Goal: Task Accomplishment & Management: Use online tool/utility

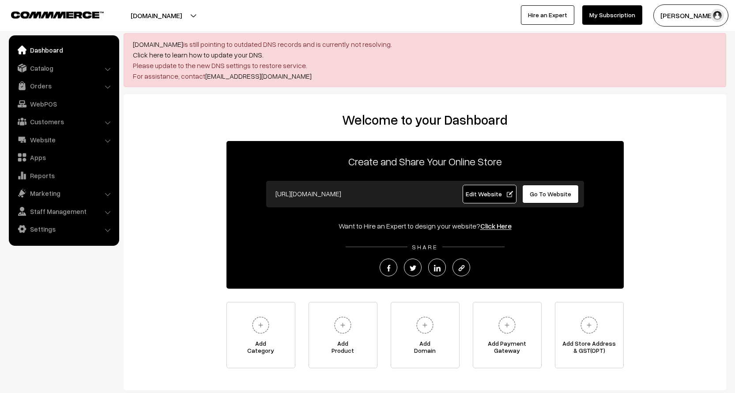
click at [706, 12] on button "[PERSON_NAME]" at bounding box center [691, 15] width 75 height 22
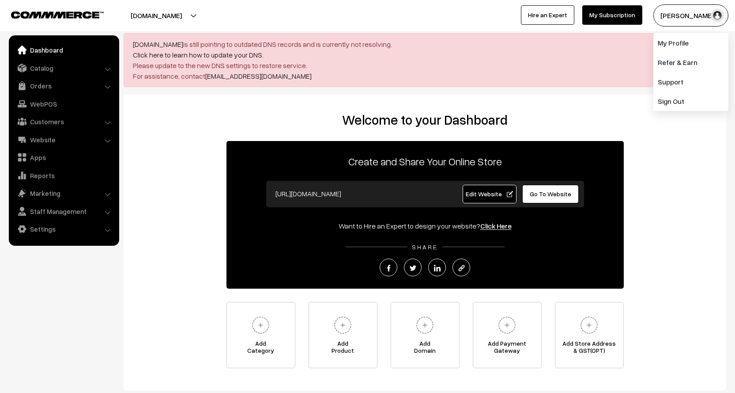
click at [706, 12] on button "[PERSON_NAME]" at bounding box center [691, 15] width 75 height 22
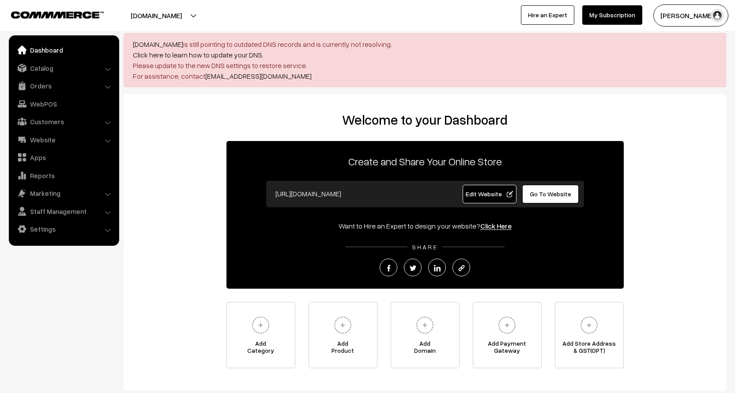
click at [190, 145] on div "Welcome to your Dashboard Create and Share Your Online Store https://leenagalle…" at bounding box center [425, 240] width 585 height 256
click at [45, 56] on link "Dashboard" at bounding box center [63, 50] width 105 height 16
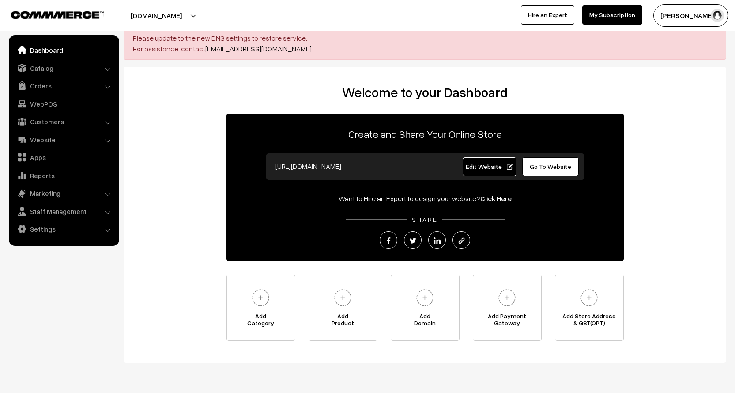
scroll to position [55, 0]
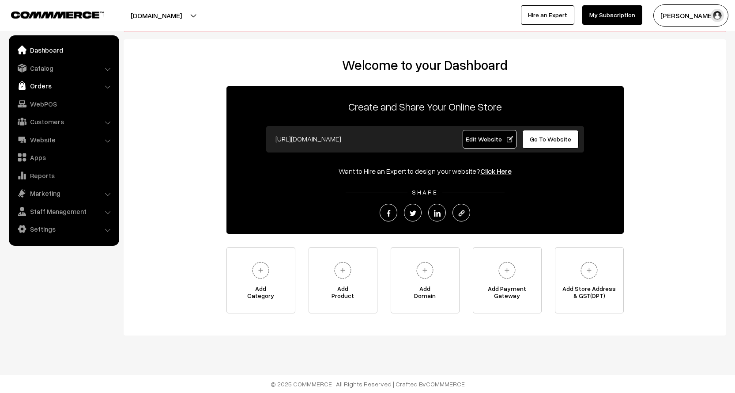
click at [57, 85] on link "Orders" at bounding box center [63, 86] width 105 height 16
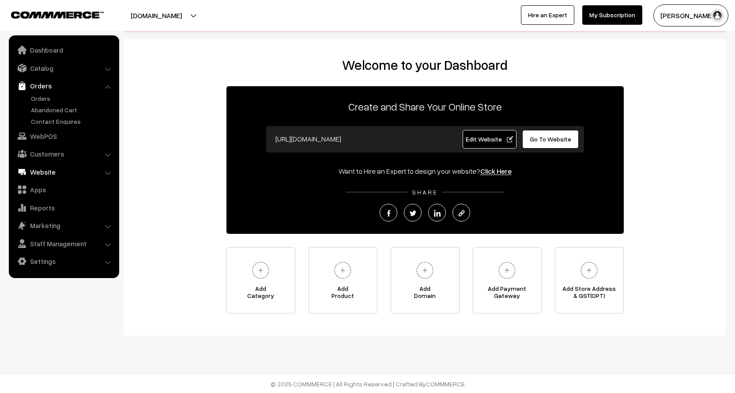
click at [55, 170] on link "Website" at bounding box center [63, 172] width 105 height 16
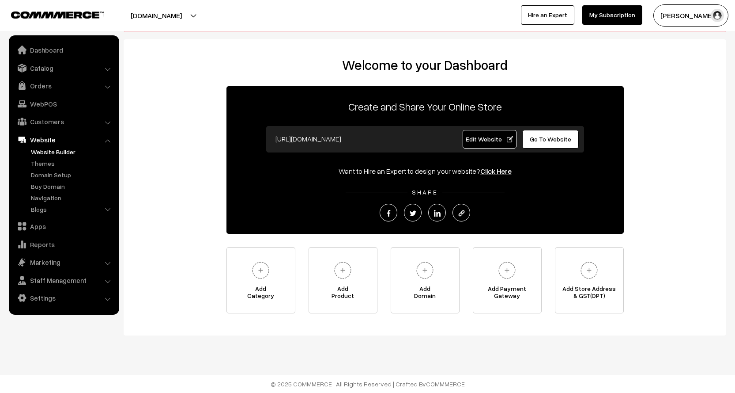
click at [60, 150] on link "Website Builder" at bounding box center [72, 151] width 87 height 9
